Goal: Task Accomplishment & Management: Use online tool/utility

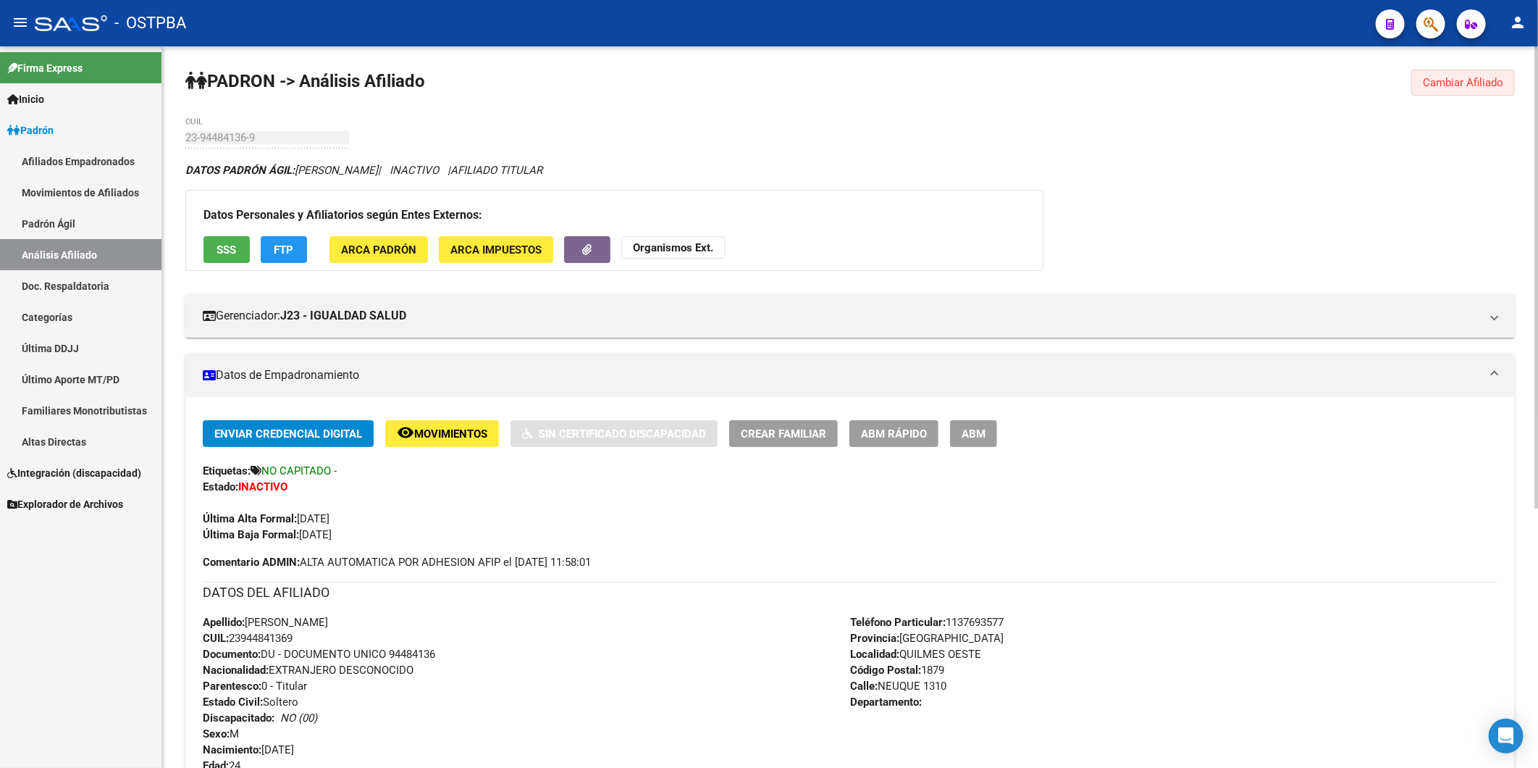
click at [1437, 82] on span "Cambiar Afiliado" at bounding box center [1463, 82] width 80 height 13
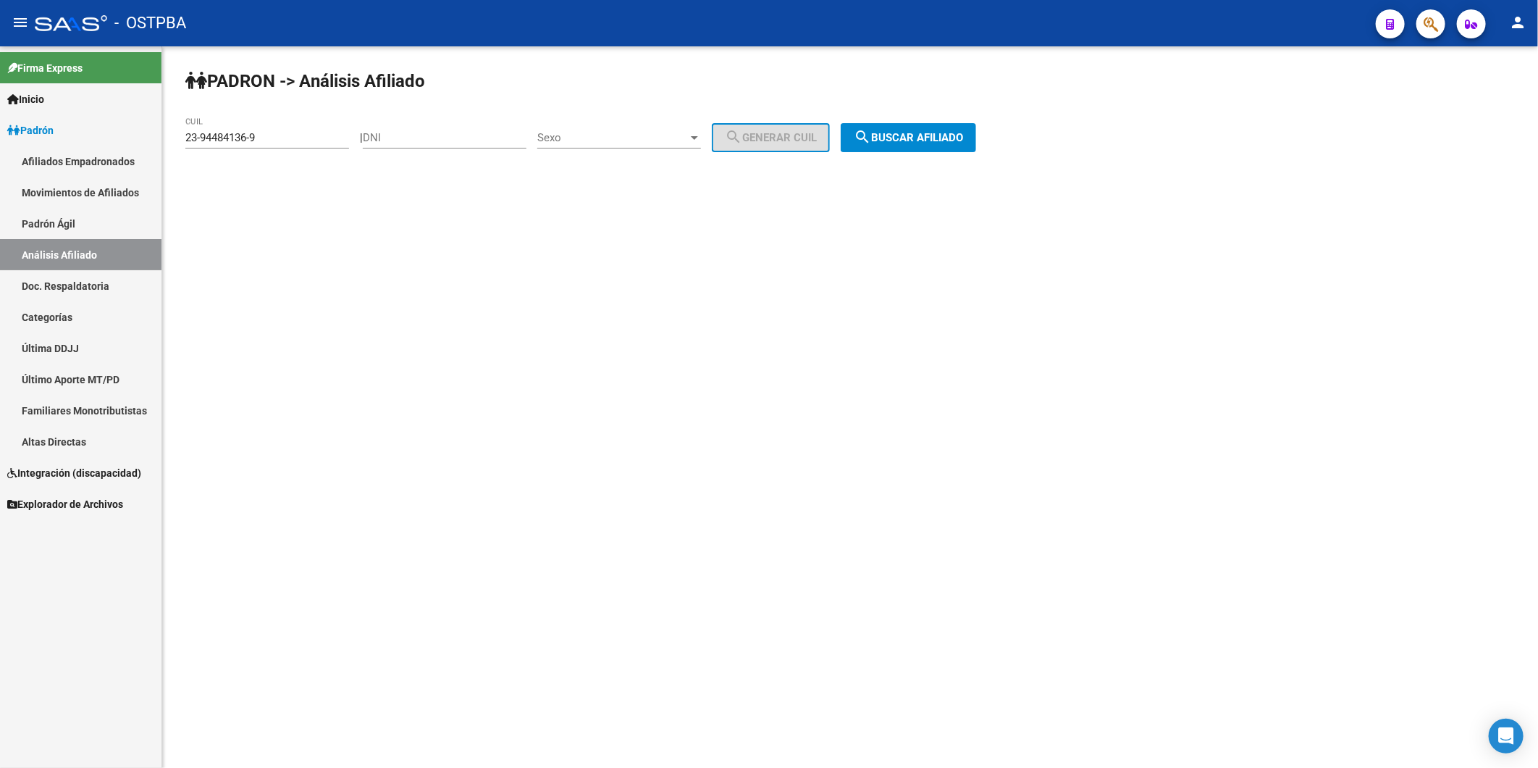
click at [453, 131] on div "DNI" at bounding box center [445, 132] width 164 height 31
paste input "28.467396"
type input "28.467396"
drag, startPoint x: 302, startPoint y: 135, endPoint x: 177, endPoint y: 123, distance: 125.2
click at [177, 123] on div "PADRON -> Análisis Afiliado 23-94484136-9 CUIL | 28.467396 DNI Sexo Sexo search…" at bounding box center [850, 122] width 1376 height 152
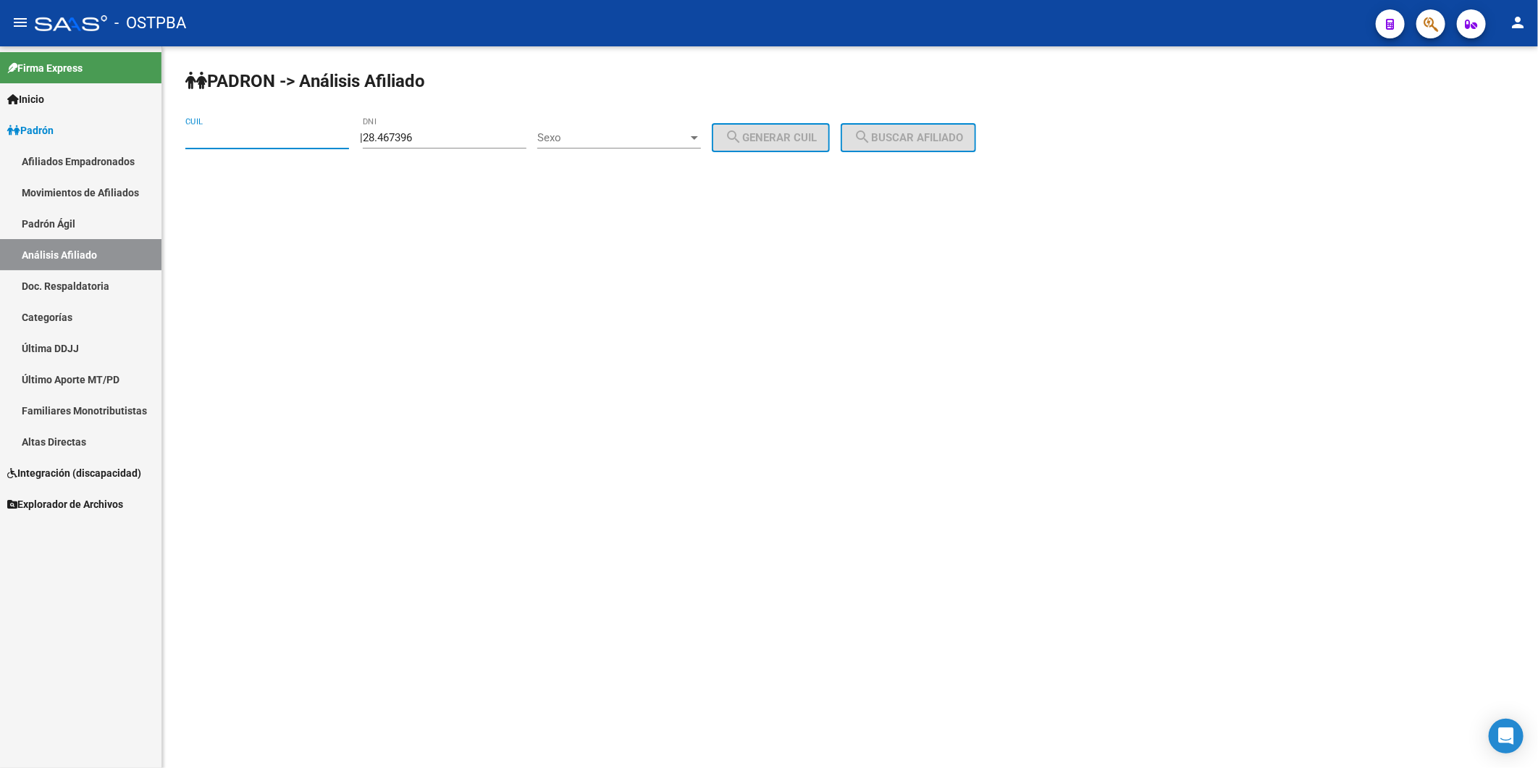
click at [393, 141] on input "28.467396" at bounding box center [445, 137] width 164 height 13
type input "28467396"
click at [701, 145] on div "Sexo Sexo" at bounding box center [619, 132] width 164 height 31
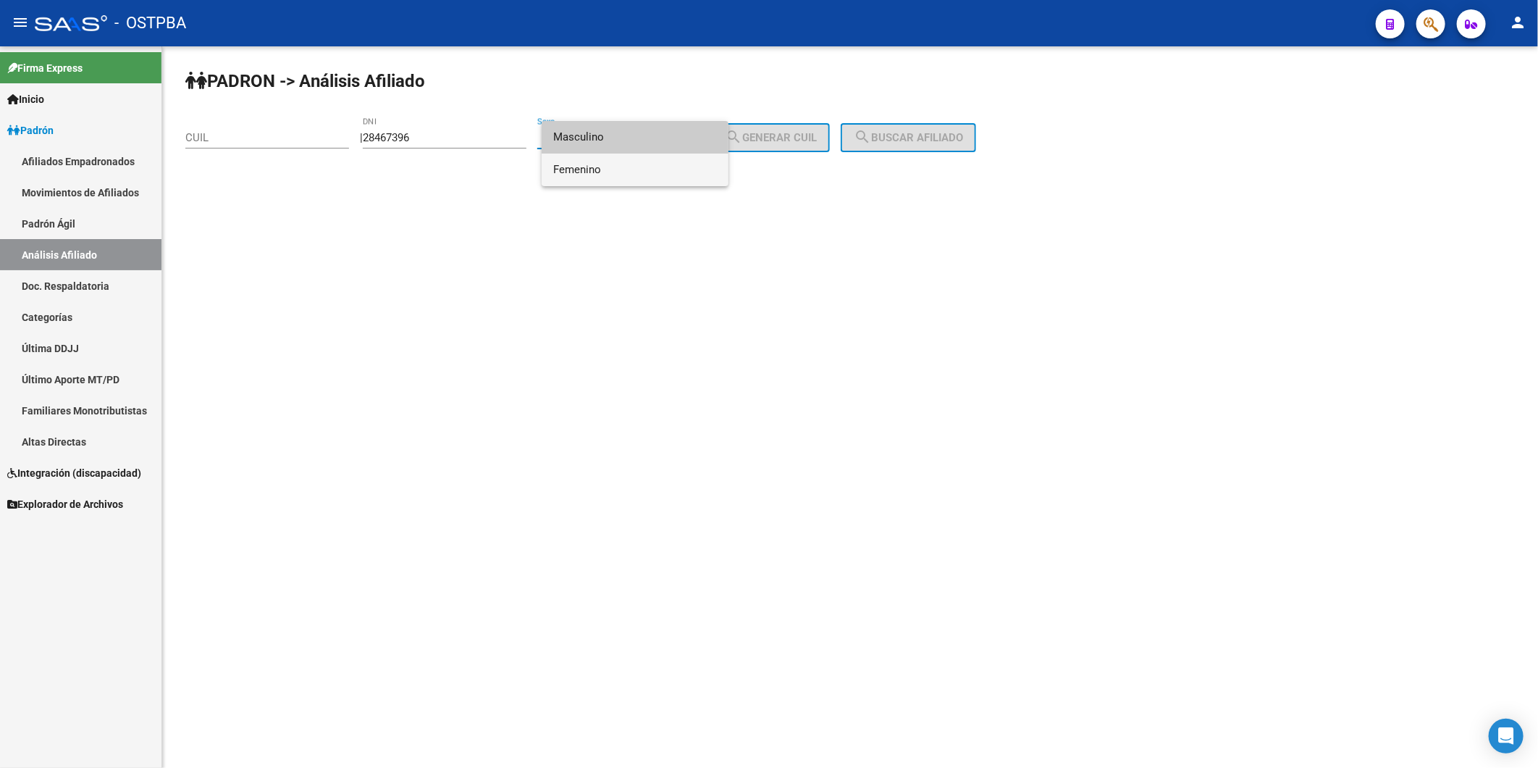
click at [700, 168] on span "Femenino" at bounding box center [635, 170] width 164 height 33
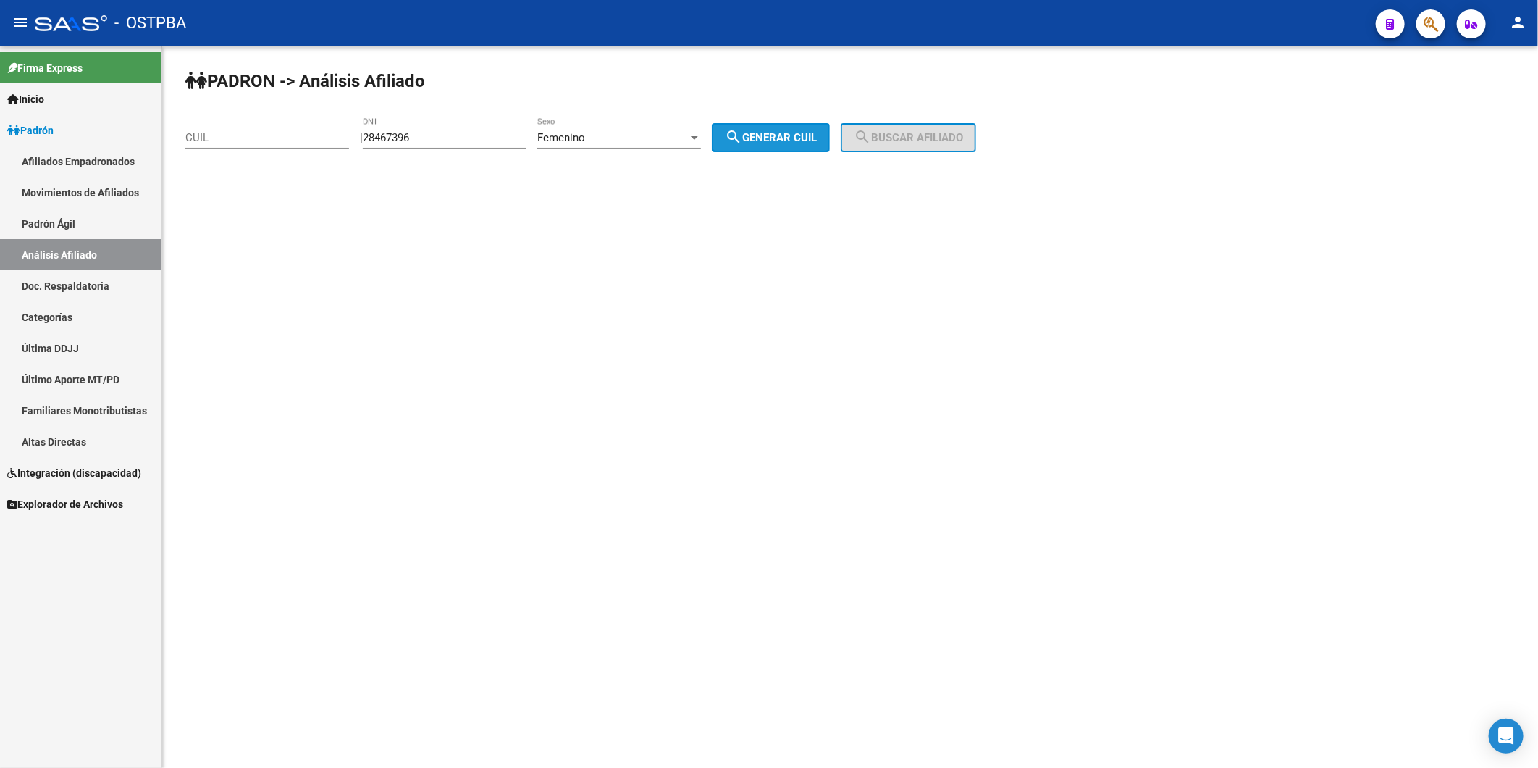
drag, startPoint x: 744, startPoint y: 140, endPoint x: 797, endPoint y: 140, distance: 53.6
click at [742, 140] on mat-icon "search" at bounding box center [733, 136] width 17 height 17
type input "23-28467396-4"
click at [871, 140] on mat-icon "search" at bounding box center [862, 136] width 17 height 17
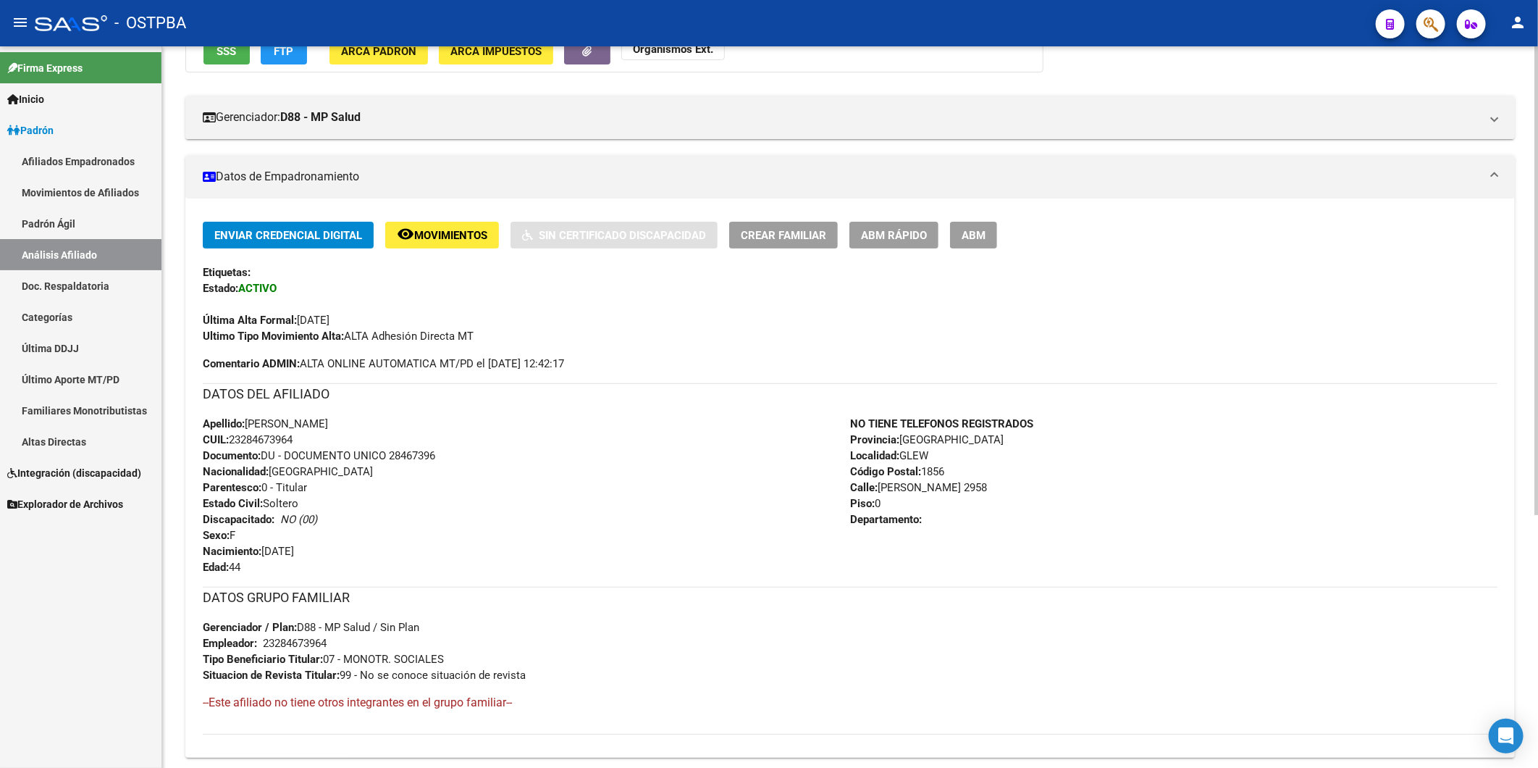
scroll to position [389, 0]
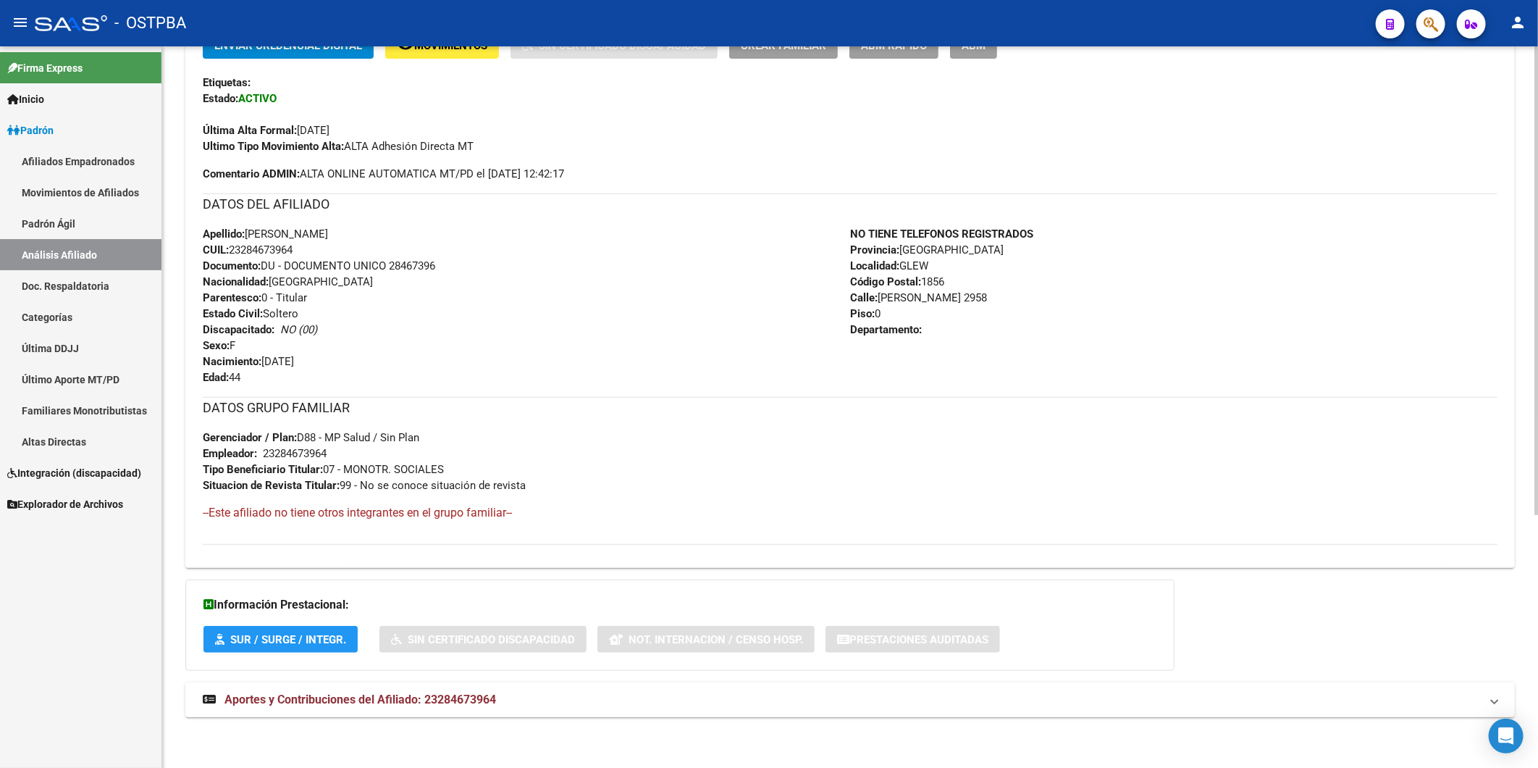
click at [459, 699] on span "Aportes y Contribuciones del Afiliado: 23284673964" at bounding box center [360, 699] width 272 height 14
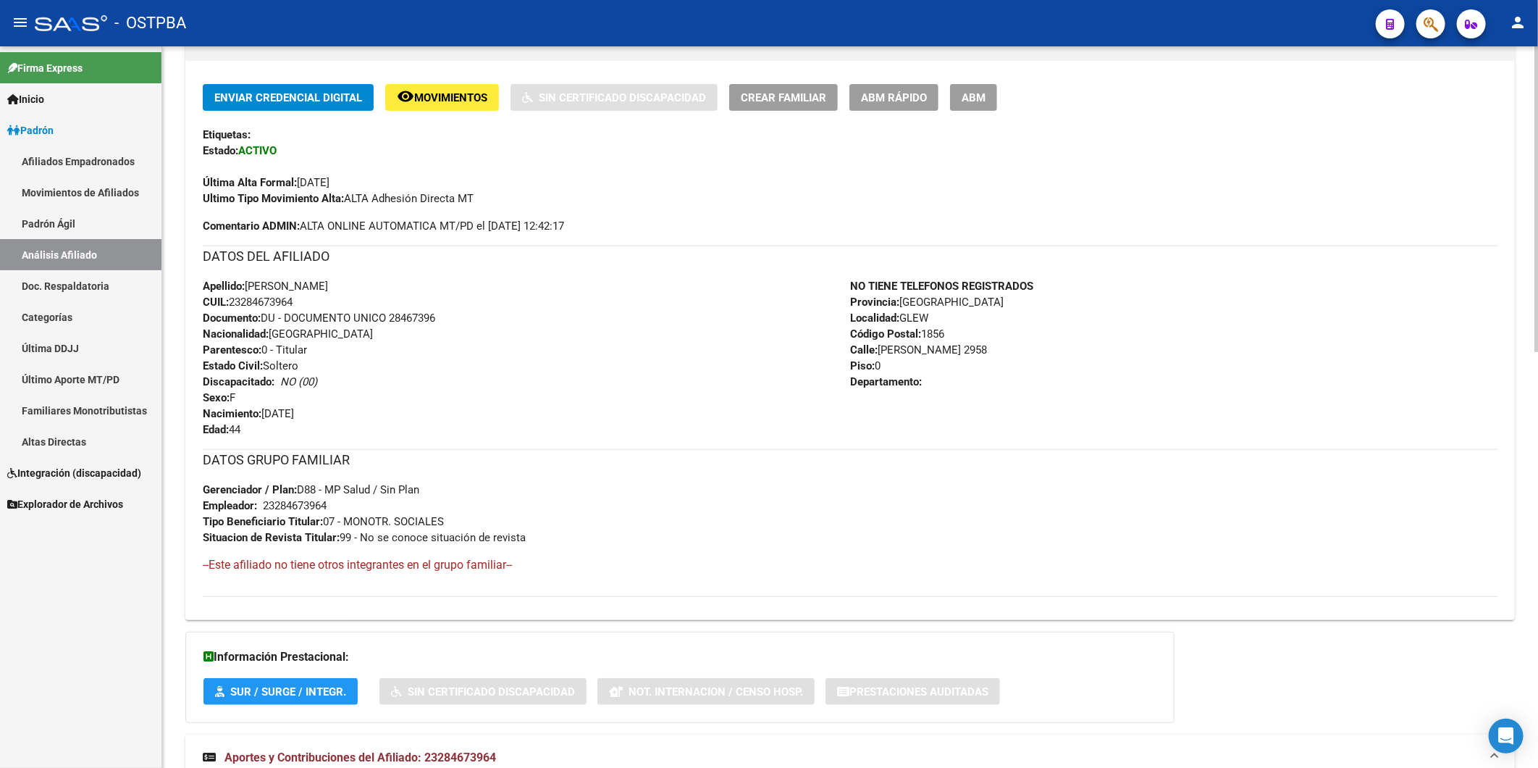
scroll to position [0, 0]
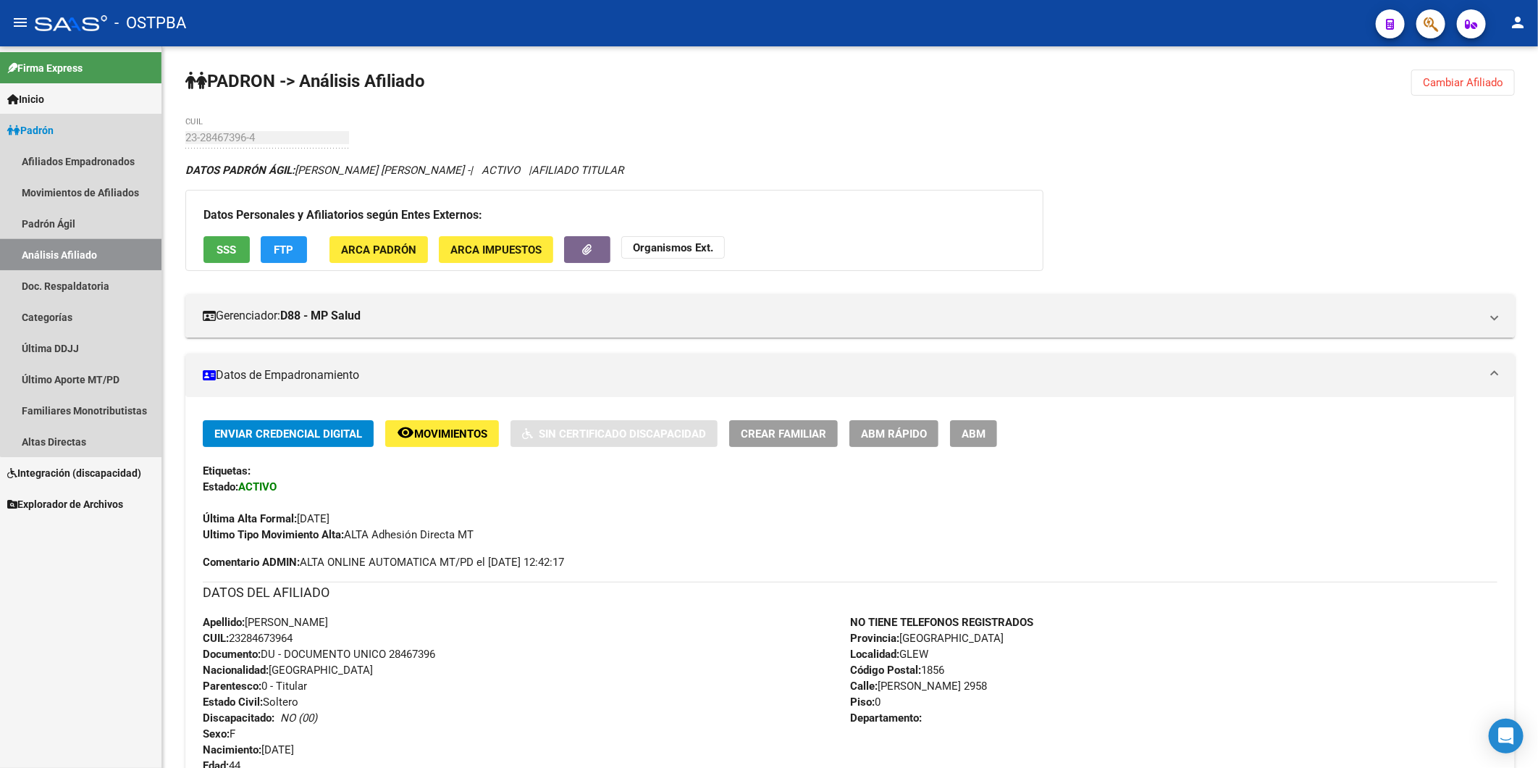
click at [100, 250] on link "Análisis Afiliado" at bounding box center [80, 254] width 161 height 31
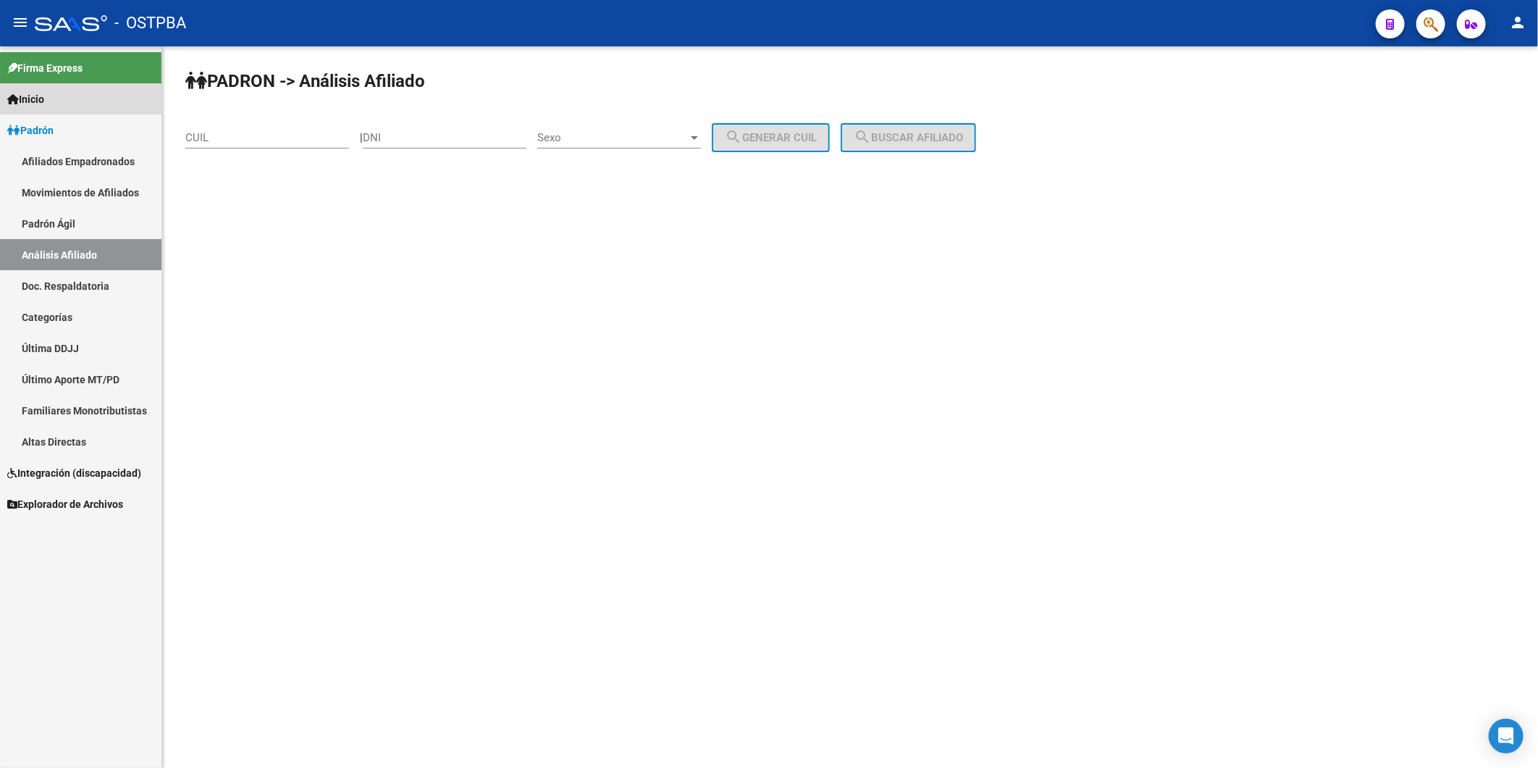
click at [44, 98] on span "Inicio" at bounding box center [25, 99] width 37 height 16
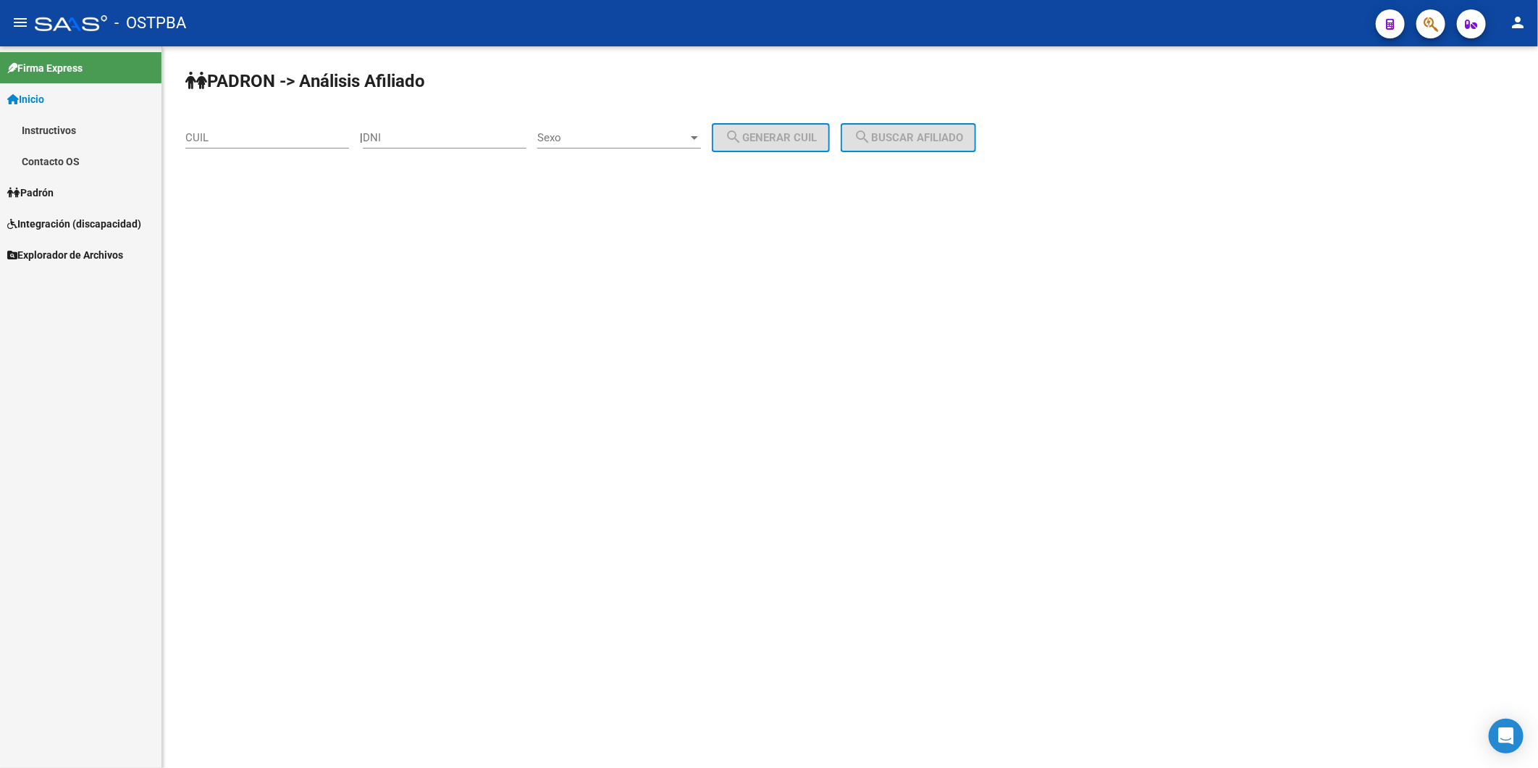
click at [35, 95] on span "Inicio" at bounding box center [25, 99] width 37 height 16
click at [38, 98] on span "Inicio" at bounding box center [25, 99] width 37 height 16
click at [382, 133] on input "DNI" at bounding box center [445, 137] width 164 height 13
paste input "33329888"
type input "33329888"
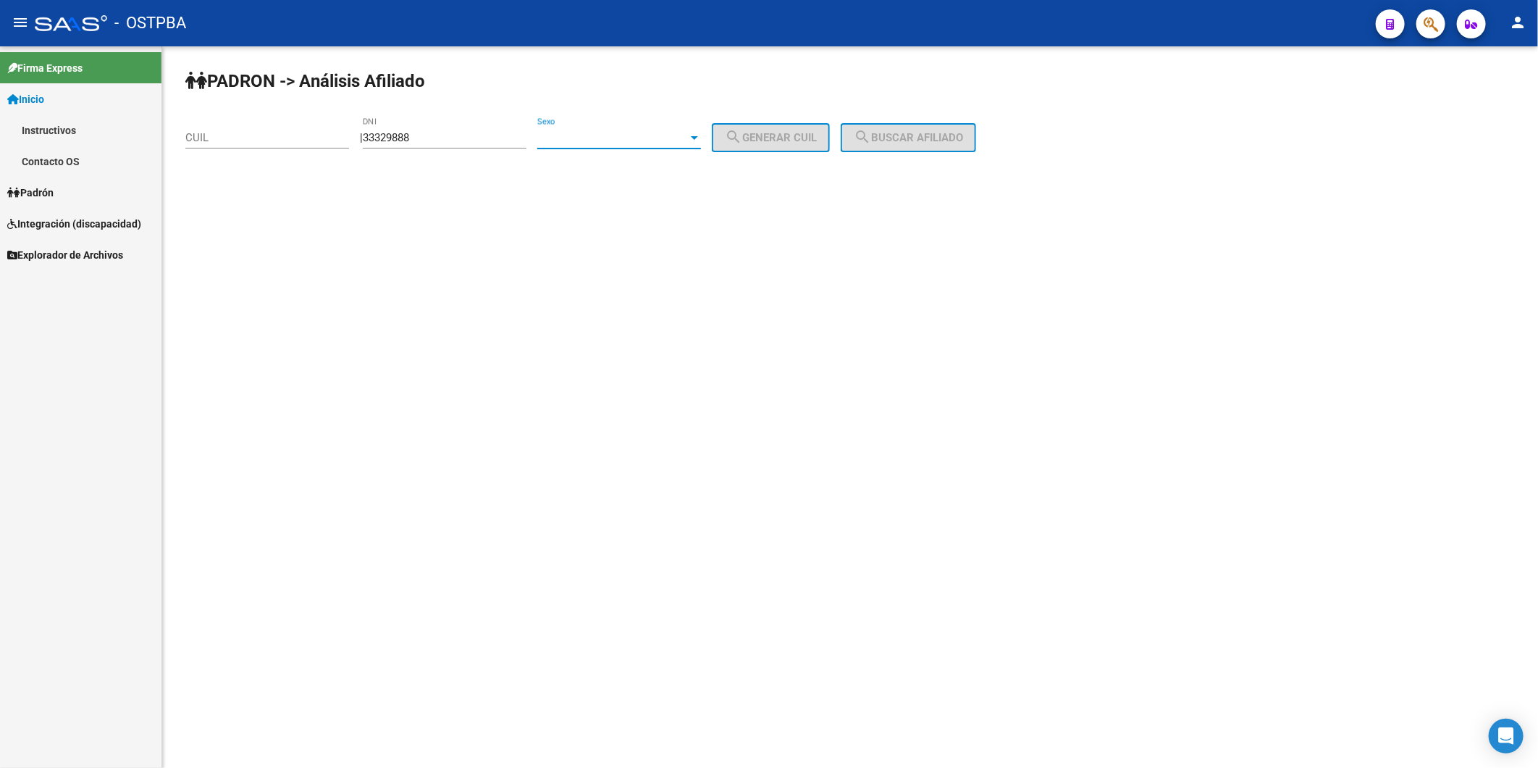
click at [701, 140] on div at bounding box center [694, 138] width 13 height 12
click at [689, 168] on span "Femenino" at bounding box center [635, 170] width 164 height 33
click at [761, 135] on span "search Generar CUIL" at bounding box center [771, 137] width 92 height 13
type input "27-33329888-6"
click at [921, 140] on span "search Buscar afiliado" at bounding box center [908, 137] width 109 height 13
